Goal: Task Accomplishment & Management: Manage account settings

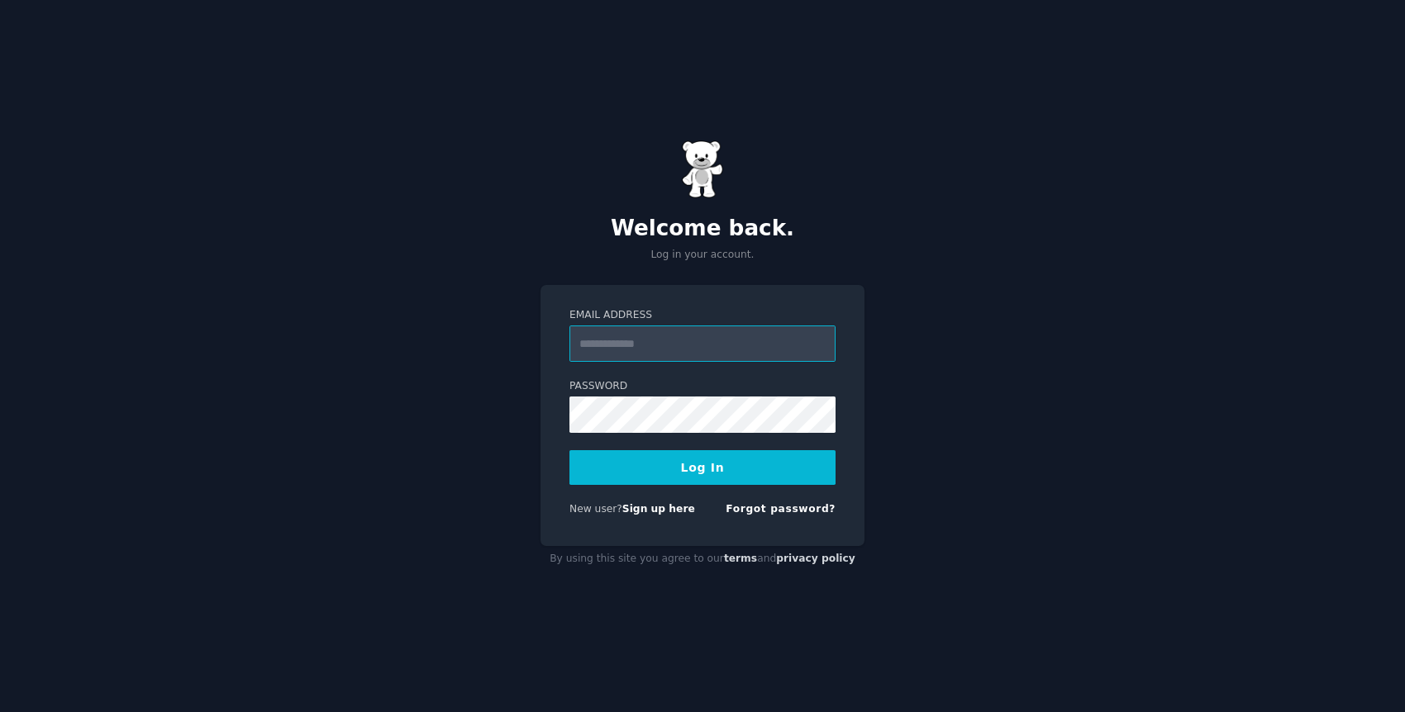
click at [617, 348] on input "Email Address" at bounding box center [702, 344] width 266 height 36
type input "**********"
click at [637, 463] on button "Log In" at bounding box center [702, 467] width 266 height 35
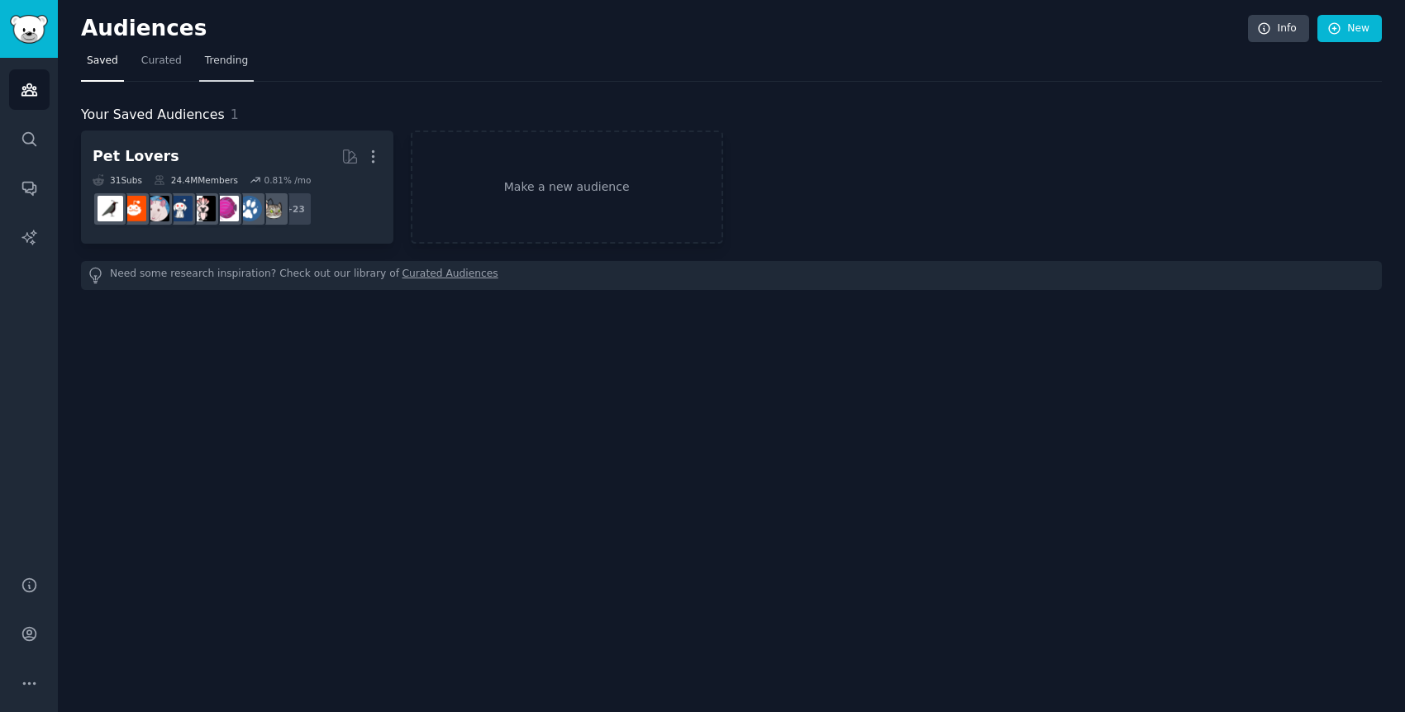
click at [217, 69] on link "Trending" at bounding box center [226, 65] width 55 height 34
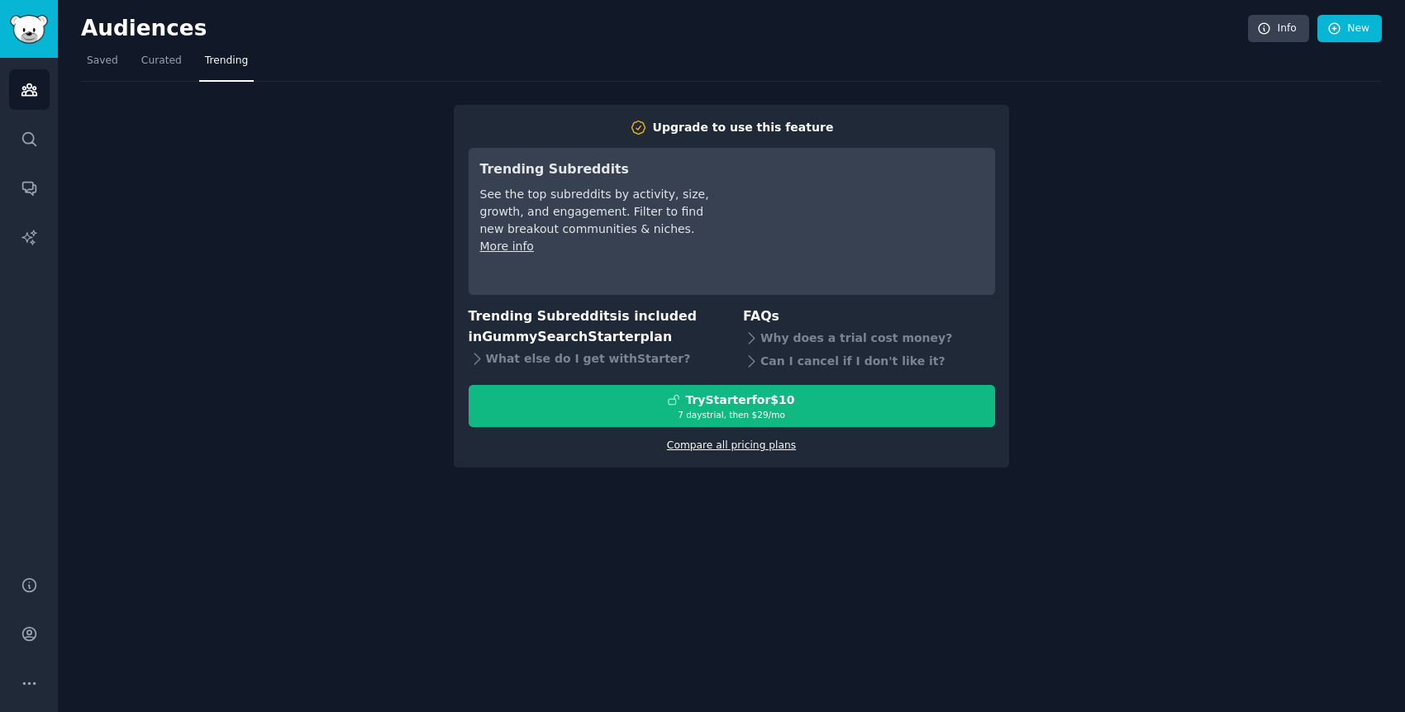
click at [734, 444] on link "Compare all pricing plans" at bounding box center [731, 446] width 129 height 12
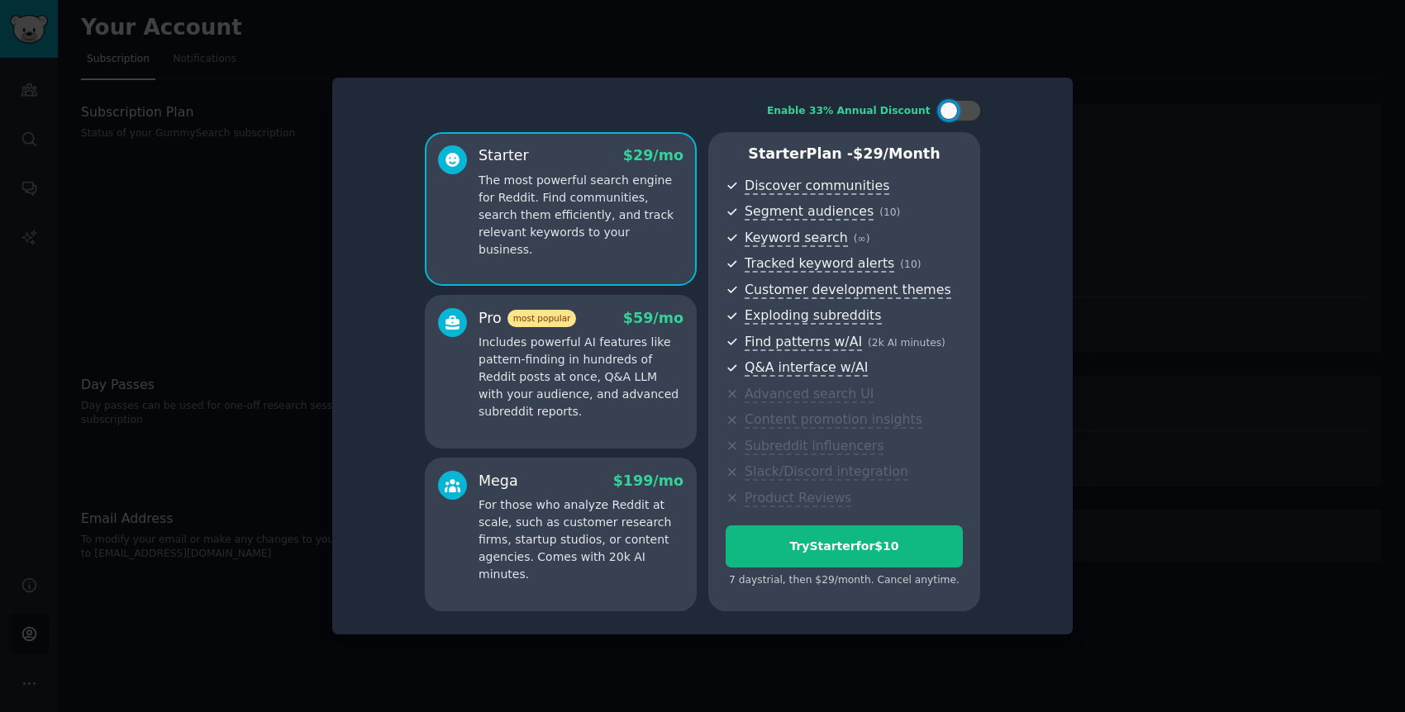
click at [1155, 115] on div at bounding box center [702, 356] width 1405 height 712
